Goal: Check status

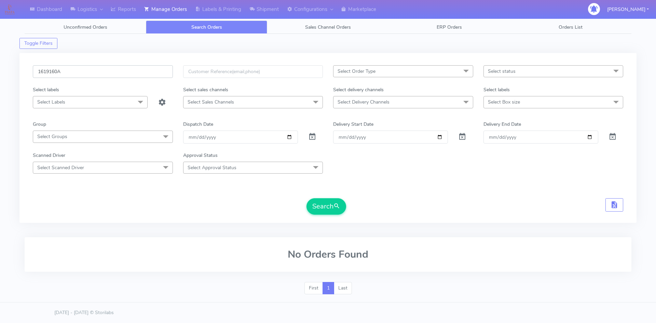
drag, startPoint x: 86, startPoint y: 71, endPoint x: 0, endPoint y: 68, distance: 86.2
click at [0, 68] on div "Dashboard Logistics London Logistics Reports Manage Orders Labels & Printing Sh…" at bounding box center [328, 155] width 656 height 287
paste input "8817"
type input "1618817"
click at [306, 198] on button "Search" at bounding box center [326, 206] width 40 height 16
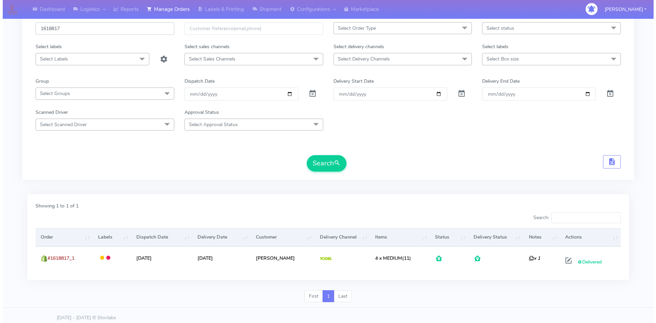
scroll to position [48, 0]
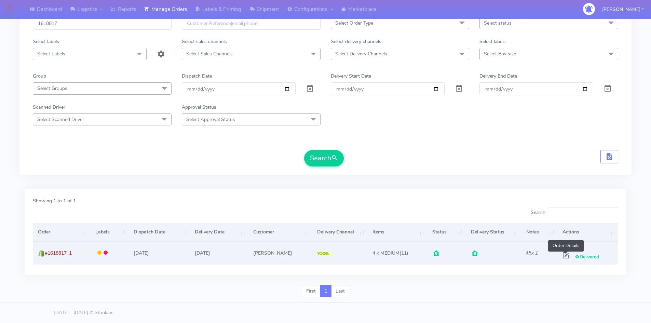
click at [568, 257] on span at bounding box center [566, 256] width 12 height 6
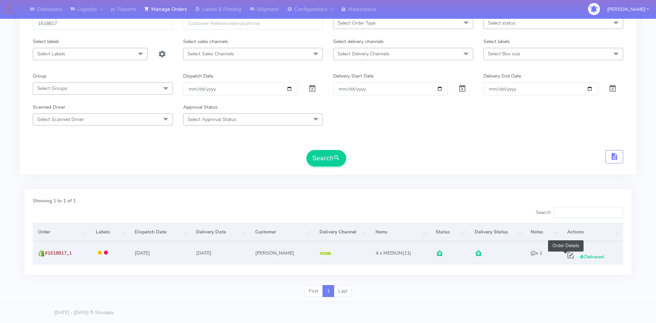
select select "5"
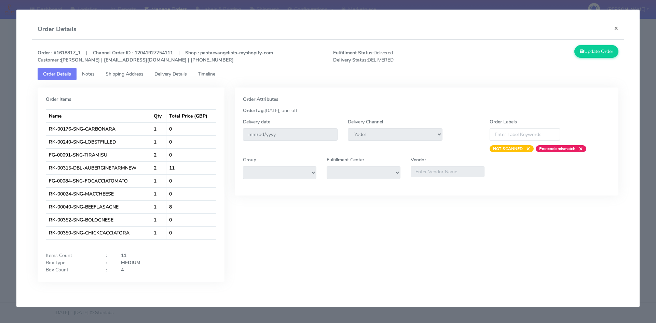
click at [207, 73] on span "Timeline" at bounding box center [206, 74] width 17 height 6
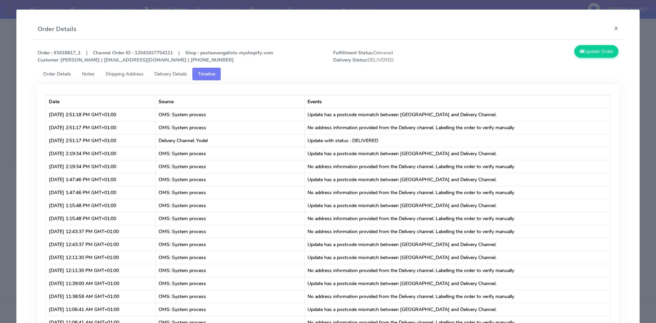
click at [169, 75] on span "Delivery Details" at bounding box center [170, 74] width 32 height 6
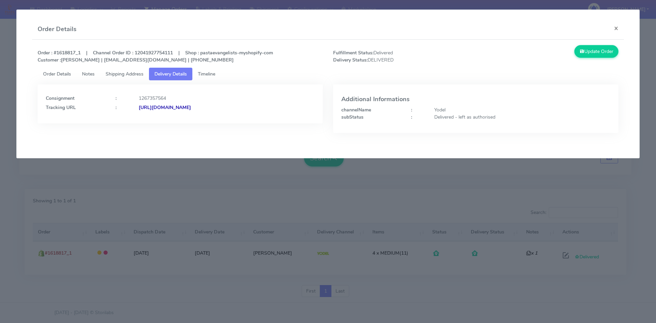
drag, startPoint x: 279, startPoint y: 108, endPoint x: 212, endPoint y: 106, distance: 67.3
click at [212, 106] on div "[URL][DOMAIN_NAME]" at bounding box center [227, 107] width 186 height 7
drag, startPoint x: 82, startPoint y: 54, endPoint x: 55, endPoint y: 52, distance: 27.4
click at [55, 52] on strong "Order : #1618817_1 | Channel Order ID : 12041927754111 | Shop : pastaevangelist…" at bounding box center [155, 57] width 235 height 14
click at [209, 71] on span "Timeline" at bounding box center [206, 74] width 17 height 6
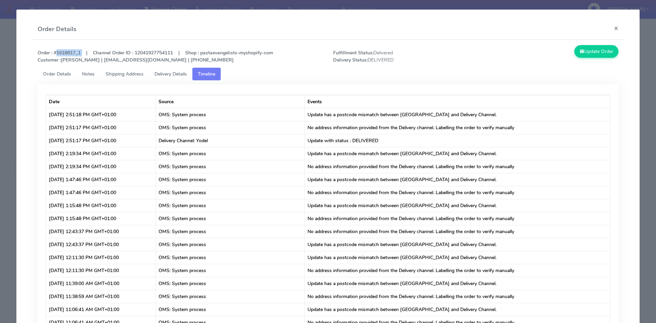
click at [57, 74] on span "Order Details" at bounding box center [57, 74] width 28 height 6
